Goal: Transaction & Acquisition: Obtain resource

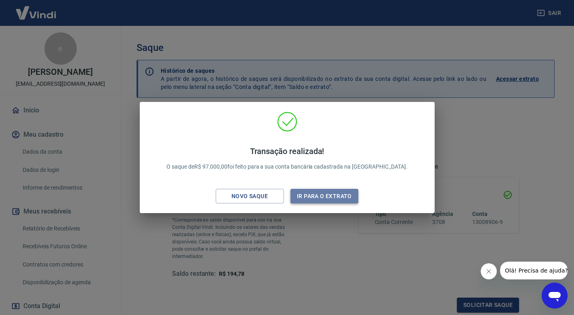
click at [328, 193] on button "Ir para o extrato" at bounding box center [324, 196] width 68 height 15
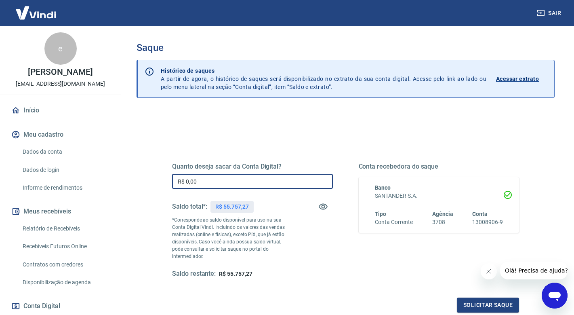
click at [223, 179] on input "R$ 0,00" at bounding box center [252, 181] width 161 height 15
type input "R$ 55.000,00"
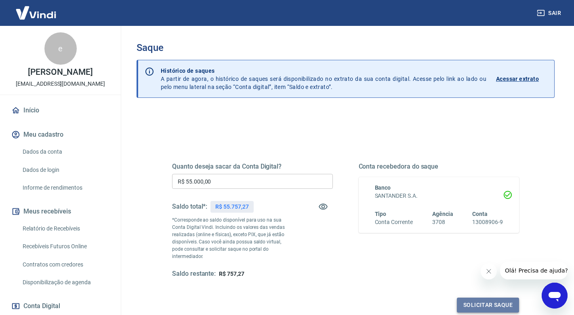
click at [476, 297] on button "Solicitar saque" at bounding box center [488, 304] width 62 height 15
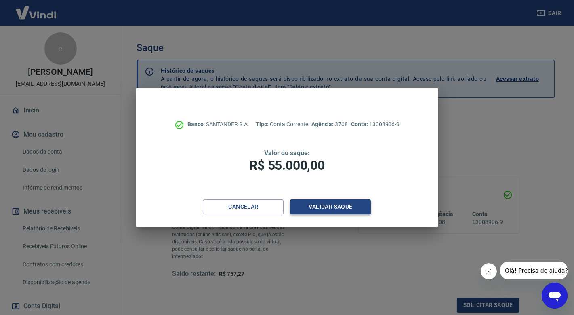
click at [344, 212] on button "Validar saque" at bounding box center [330, 206] width 81 height 15
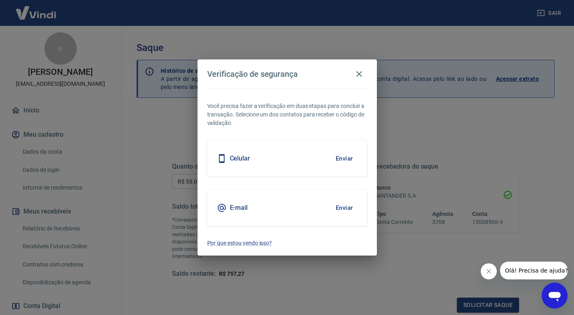
click at [345, 210] on button "Enviar" at bounding box center [344, 207] width 26 height 17
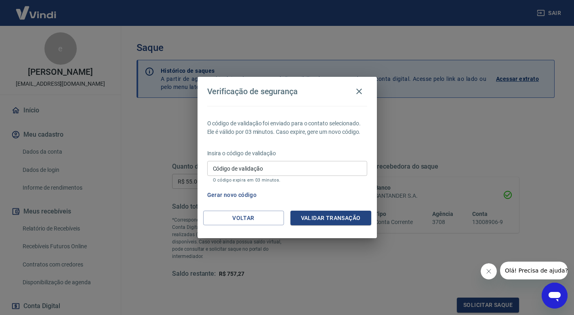
click at [257, 167] on input "Código de validação" at bounding box center [287, 168] width 160 height 15
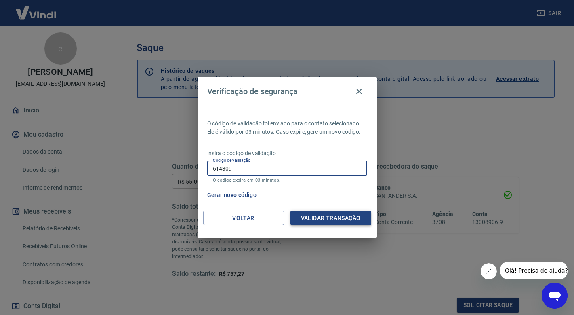
type input "614309"
click at [313, 221] on button "Validar transação" at bounding box center [330, 217] width 81 height 15
